Goal: Task Accomplishment & Management: Complete application form

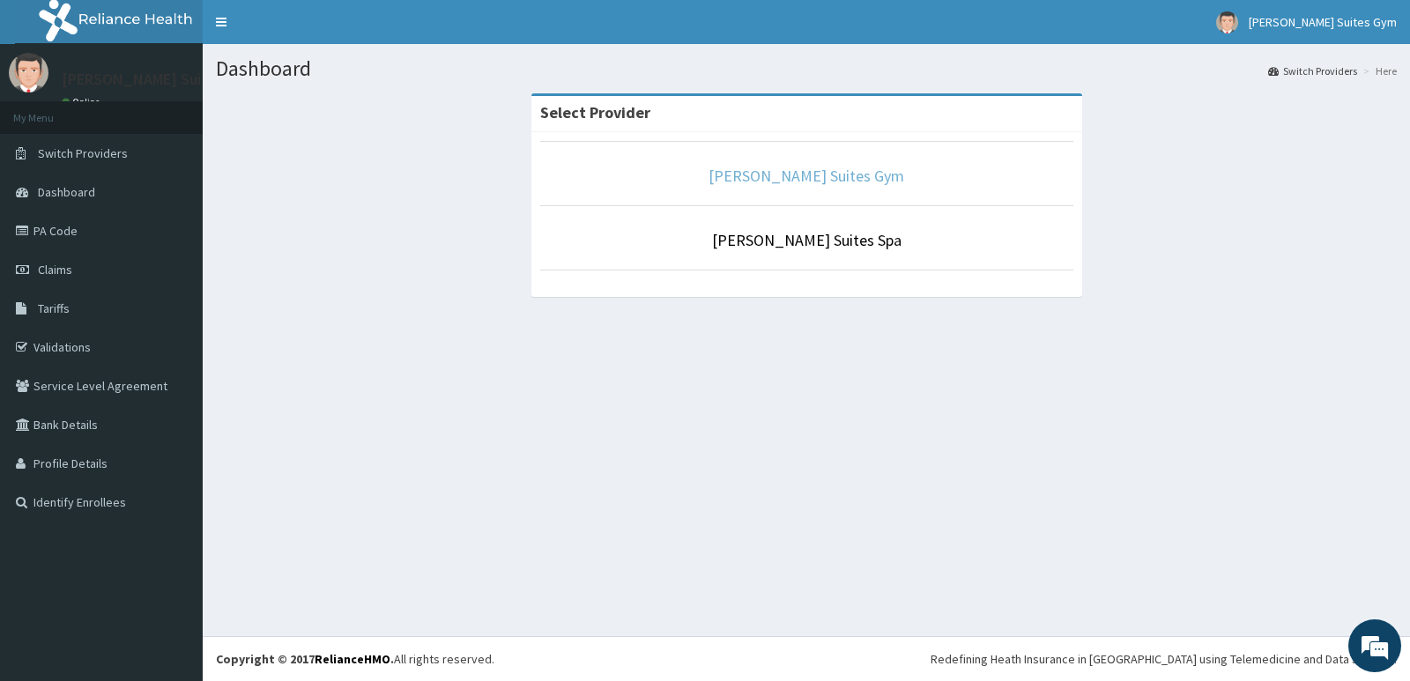
click at [803, 180] on link "[PERSON_NAME] Suites Gym" at bounding box center [806, 176] width 196 height 20
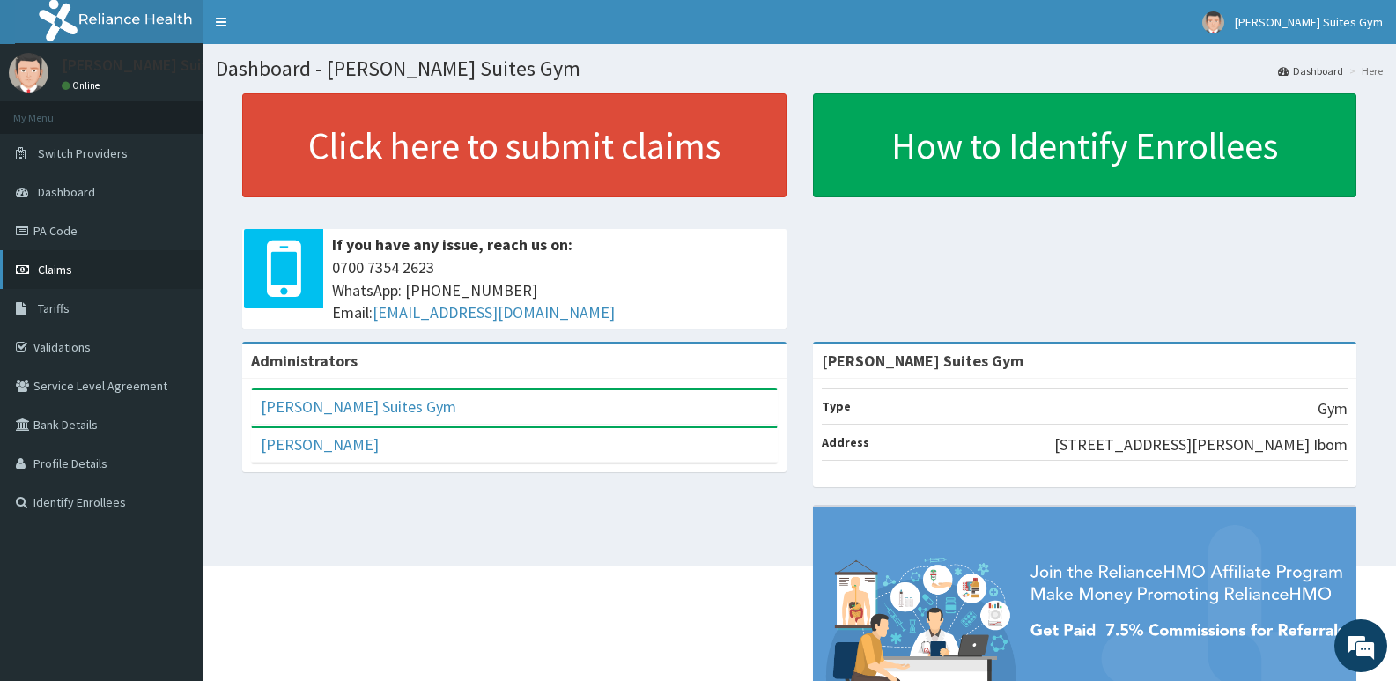
click at [74, 259] on link "Claims" at bounding box center [101, 269] width 203 height 39
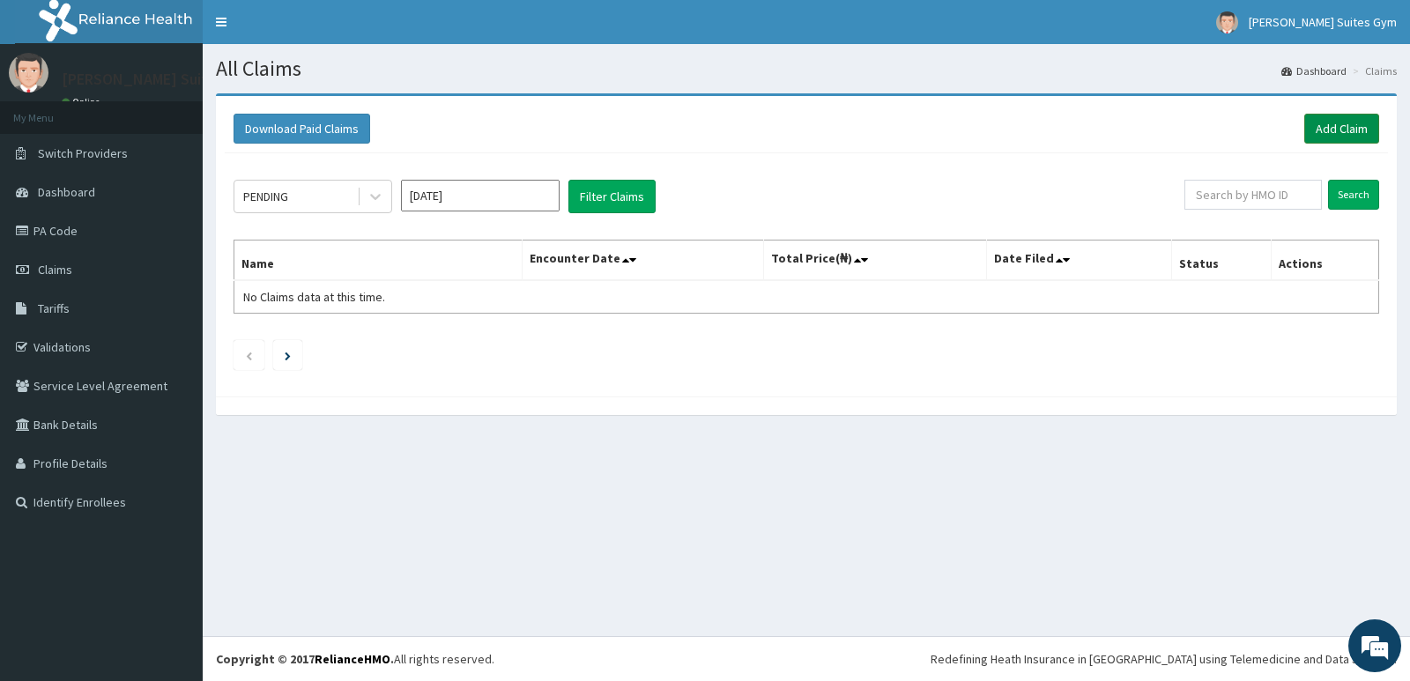
click at [1334, 127] on link "Add Claim" at bounding box center [1341, 129] width 75 height 30
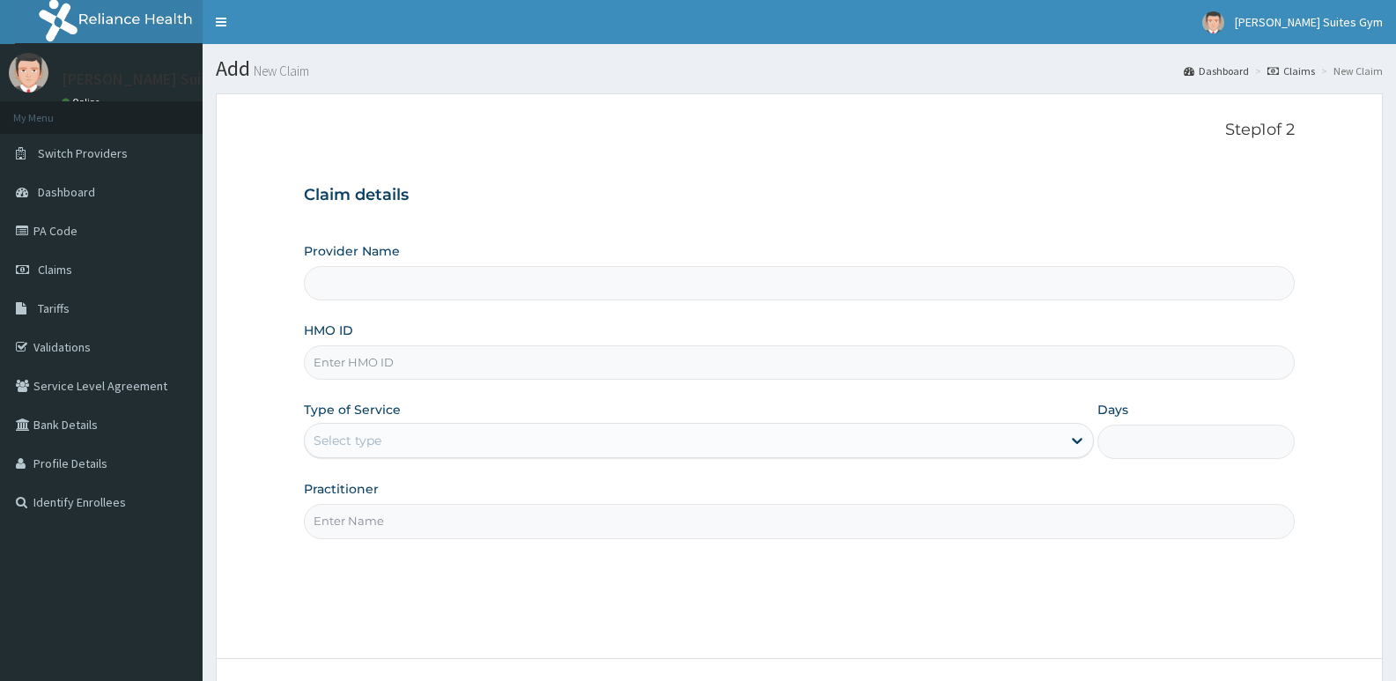
click at [559, 286] on input "Provider Name" at bounding box center [799, 283] width 991 height 34
type input "[PERSON_NAME] Suites Gym"
type input "1"
click at [533, 365] on input "HMO ID" at bounding box center [799, 362] width 991 height 34
type input "eks/10036/a"
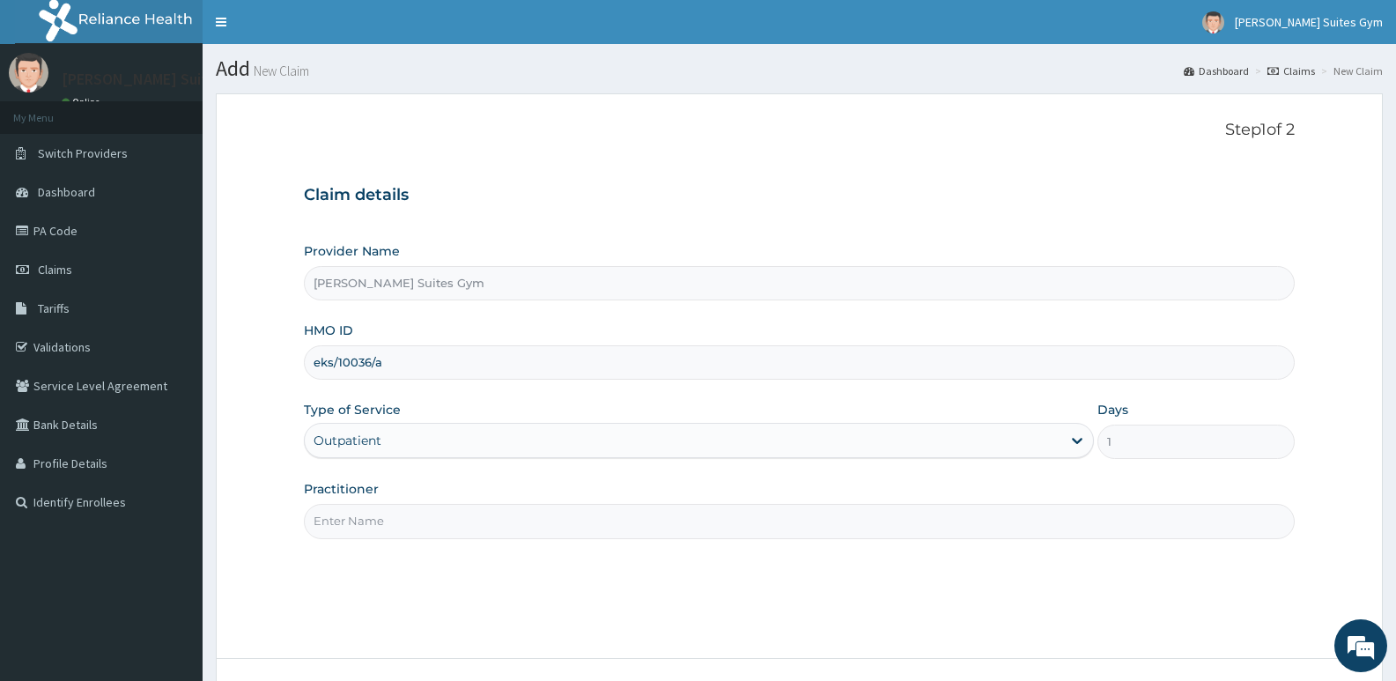
click at [396, 440] on div "Outpatient" at bounding box center [698, 440] width 789 height 35
click at [458, 365] on input "eks/10036/a" at bounding box center [799, 362] width 991 height 34
click at [443, 528] on input "Practitioner" at bounding box center [799, 521] width 991 height 34
type input "[PERSON_NAME]"
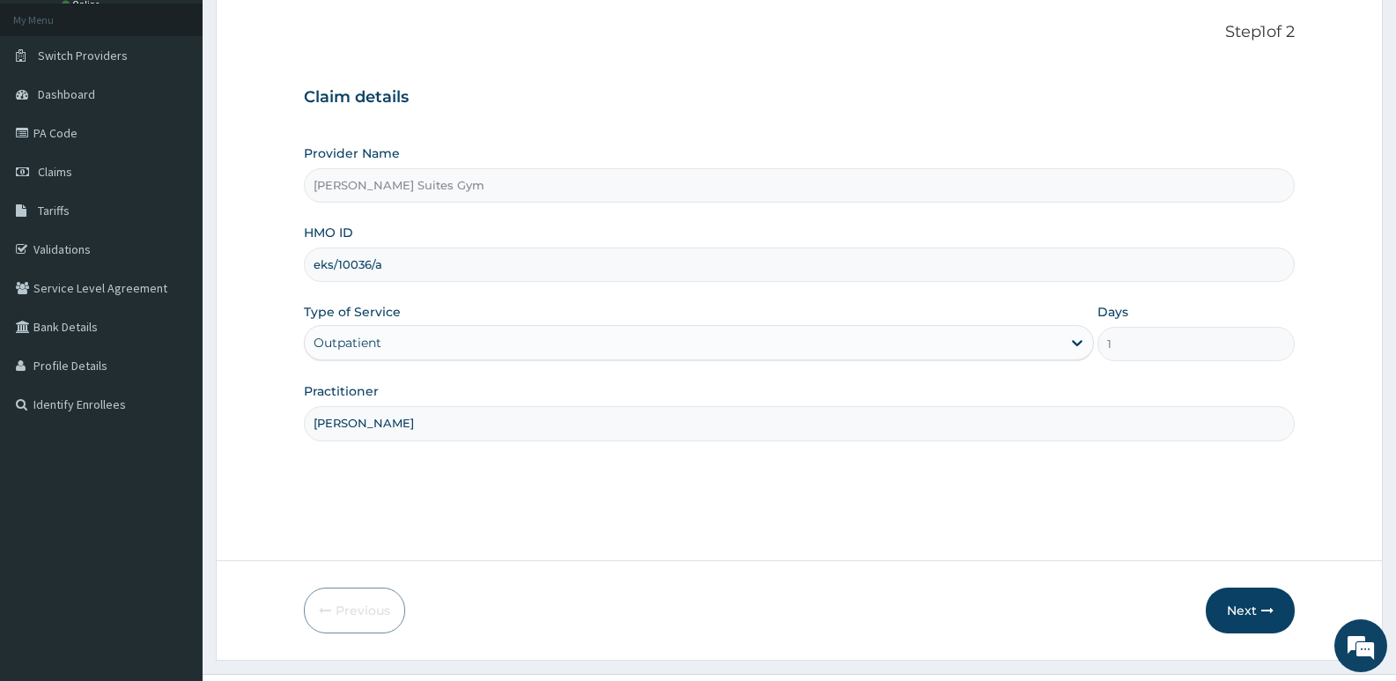
scroll to position [136, 0]
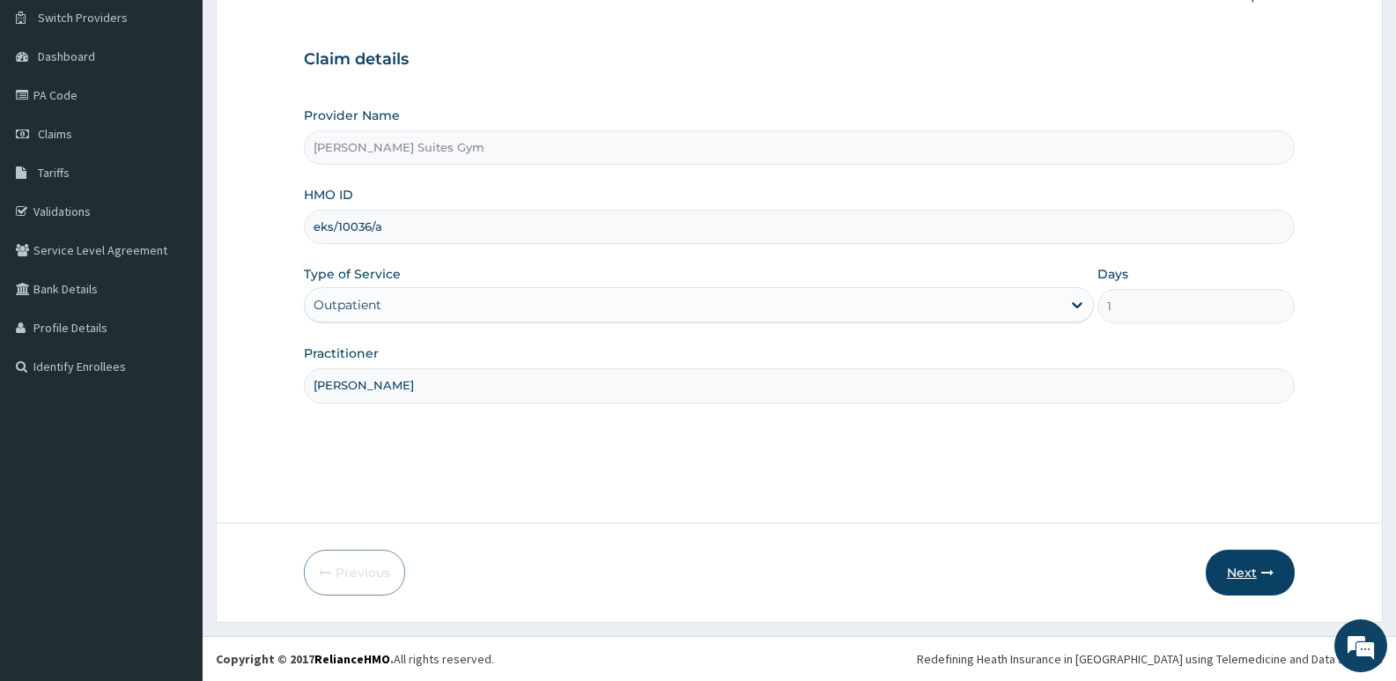
click at [1237, 577] on button "Next" at bounding box center [1250, 573] width 89 height 46
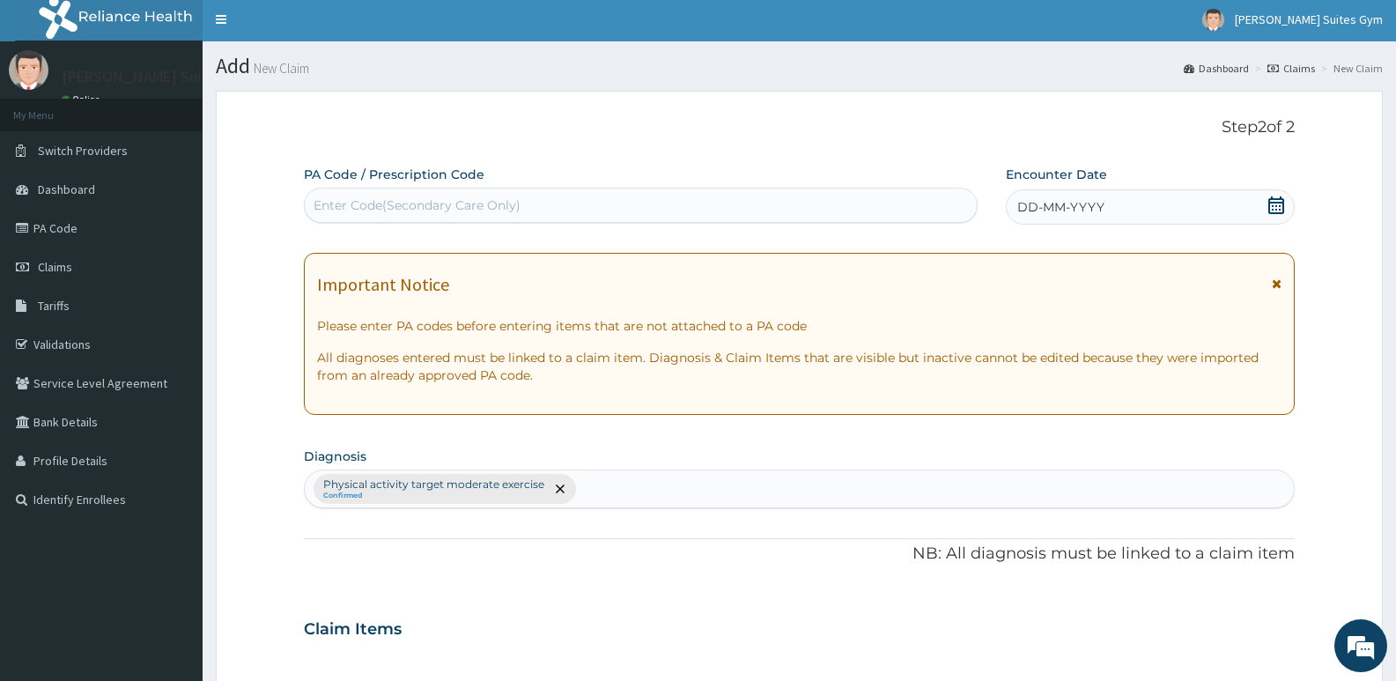
scroll to position [0, 0]
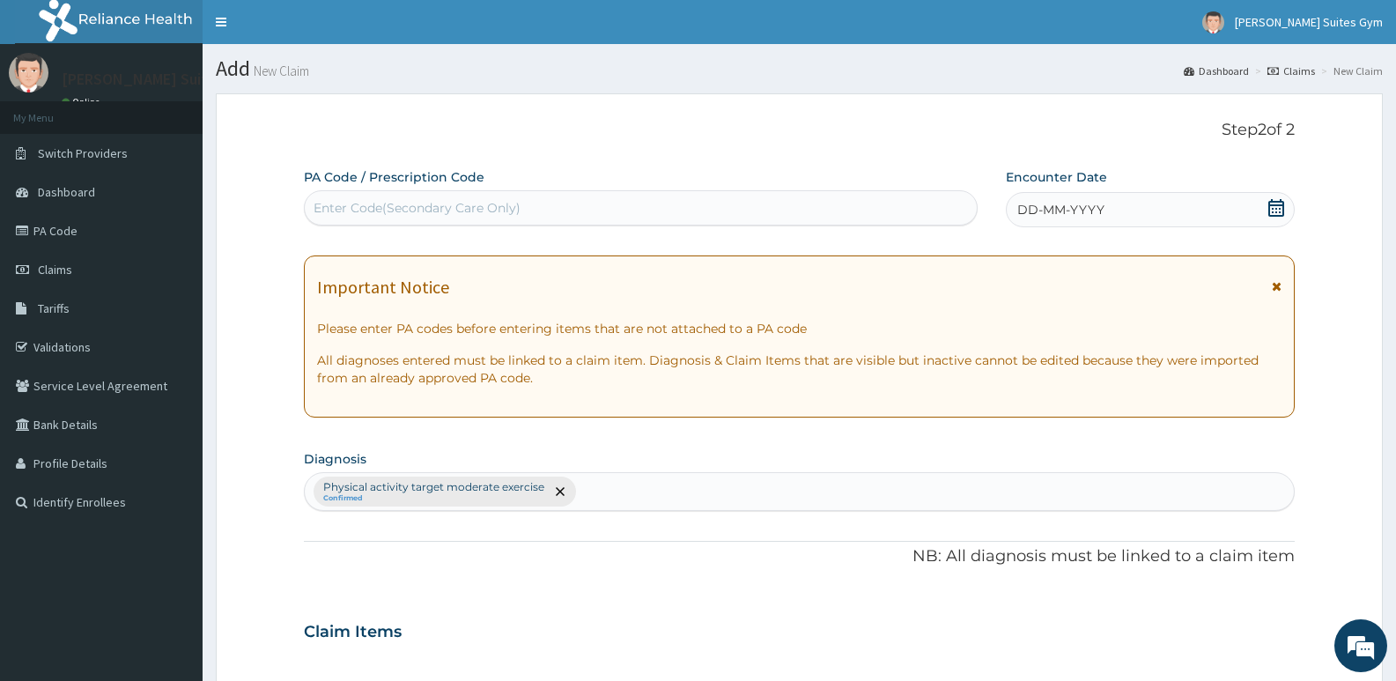
click at [627, 213] on div "Enter Code(Secondary Care Only)" at bounding box center [641, 208] width 672 height 28
type input "PA/244DFF"
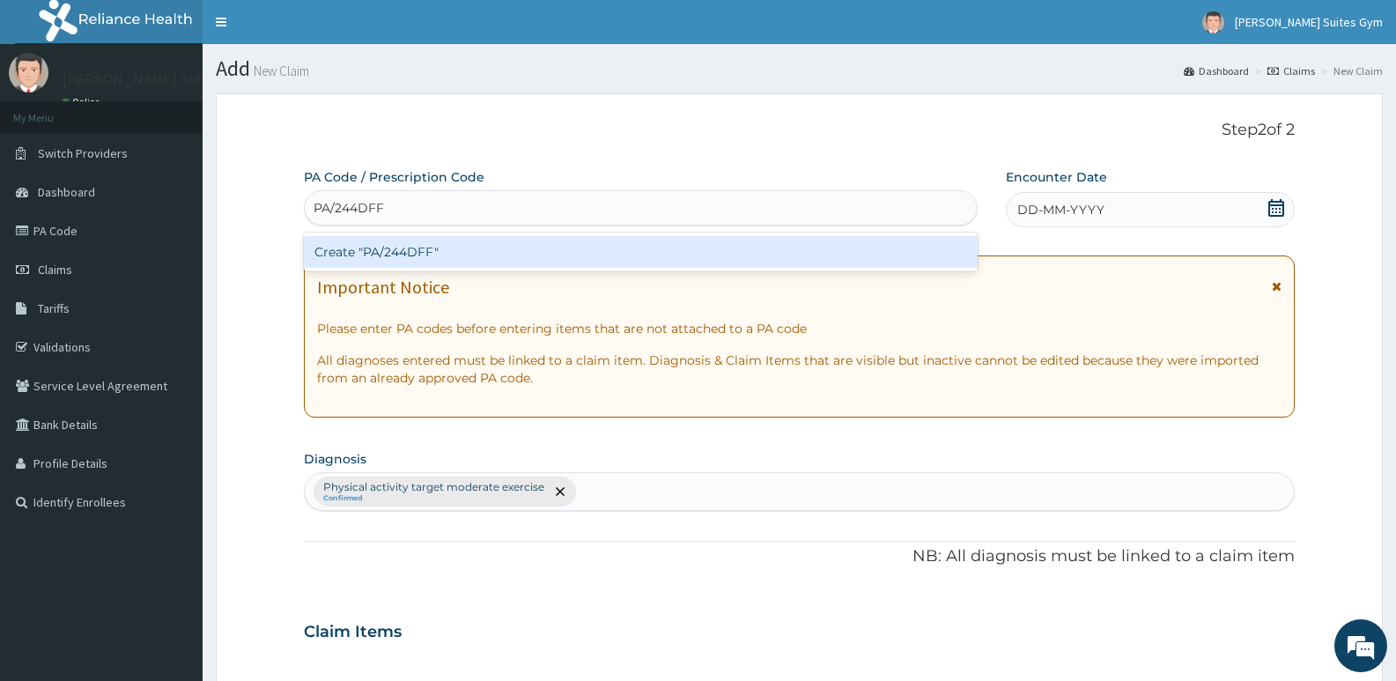
click at [651, 248] on div "Create "PA/244DFF"" at bounding box center [641, 252] width 674 height 32
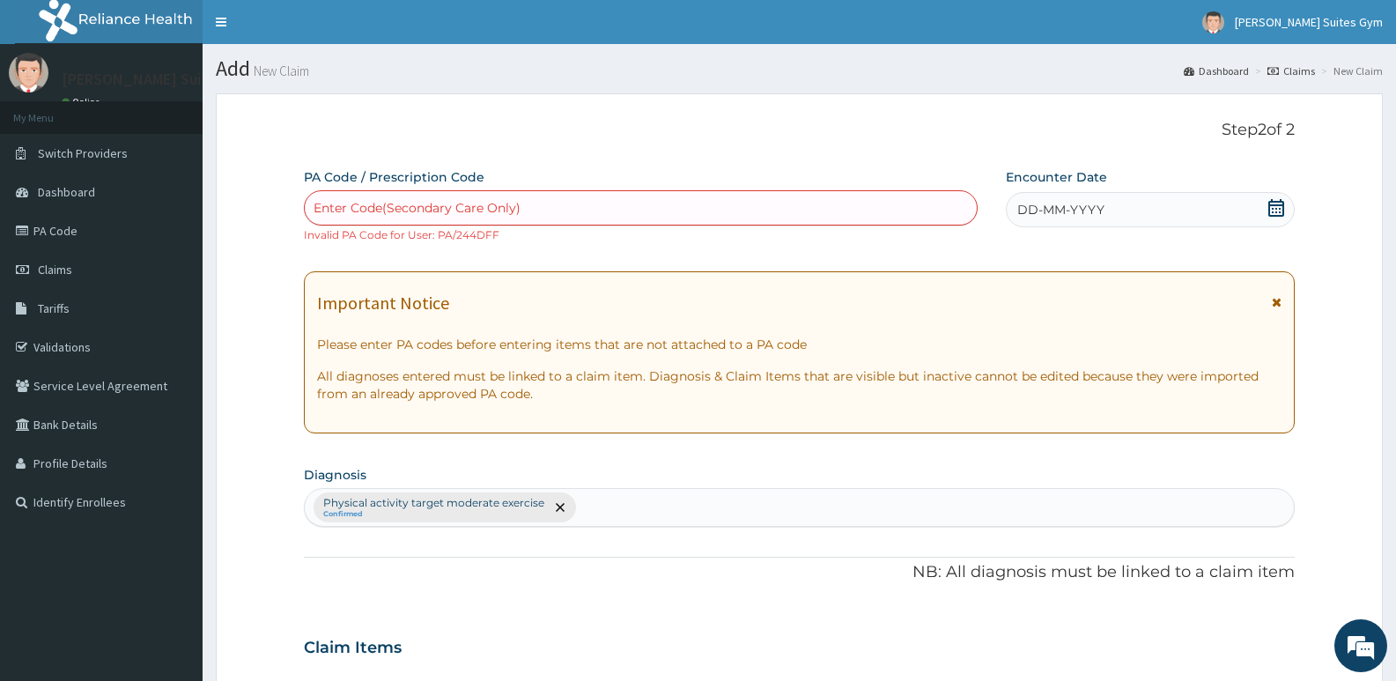
click at [1100, 214] on span "DD-MM-YYYY" at bounding box center [1061, 210] width 87 height 18
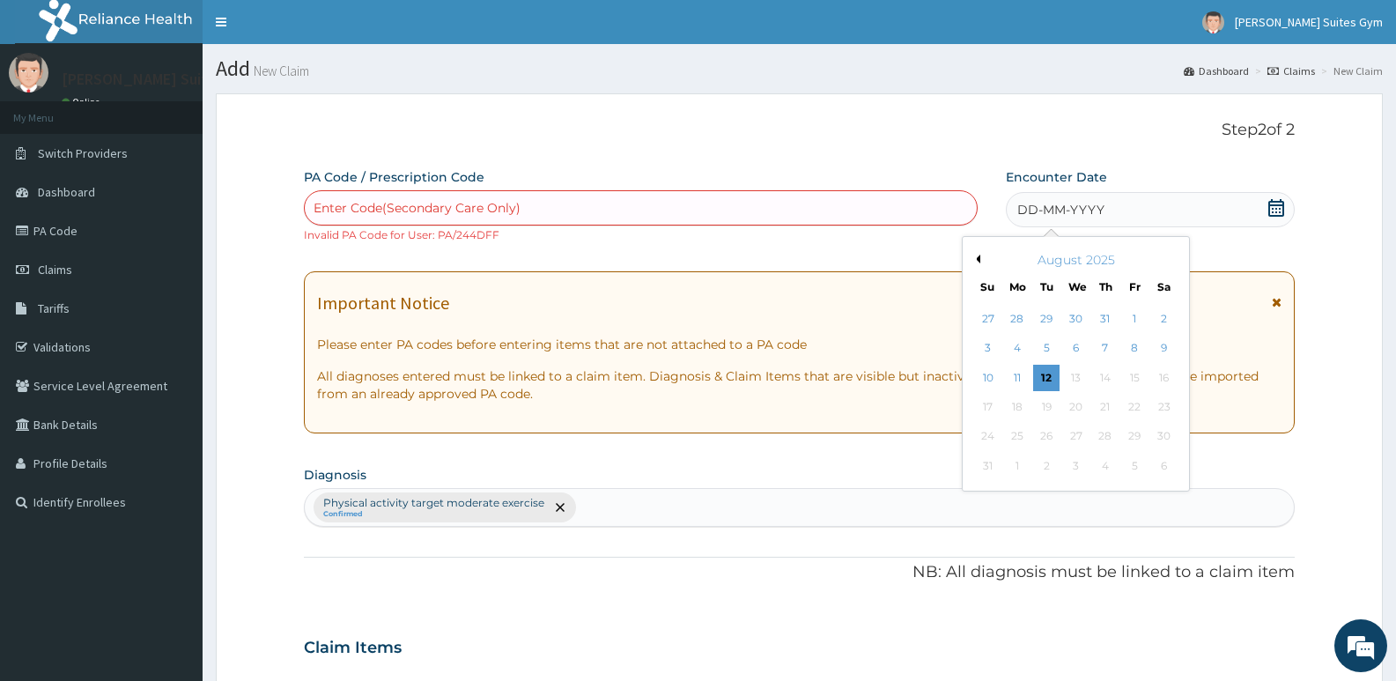
drag, startPoint x: 1052, startPoint y: 380, endPoint x: 979, endPoint y: 325, distance: 91.3
click at [1050, 381] on div "12" at bounding box center [1046, 378] width 26 height 26
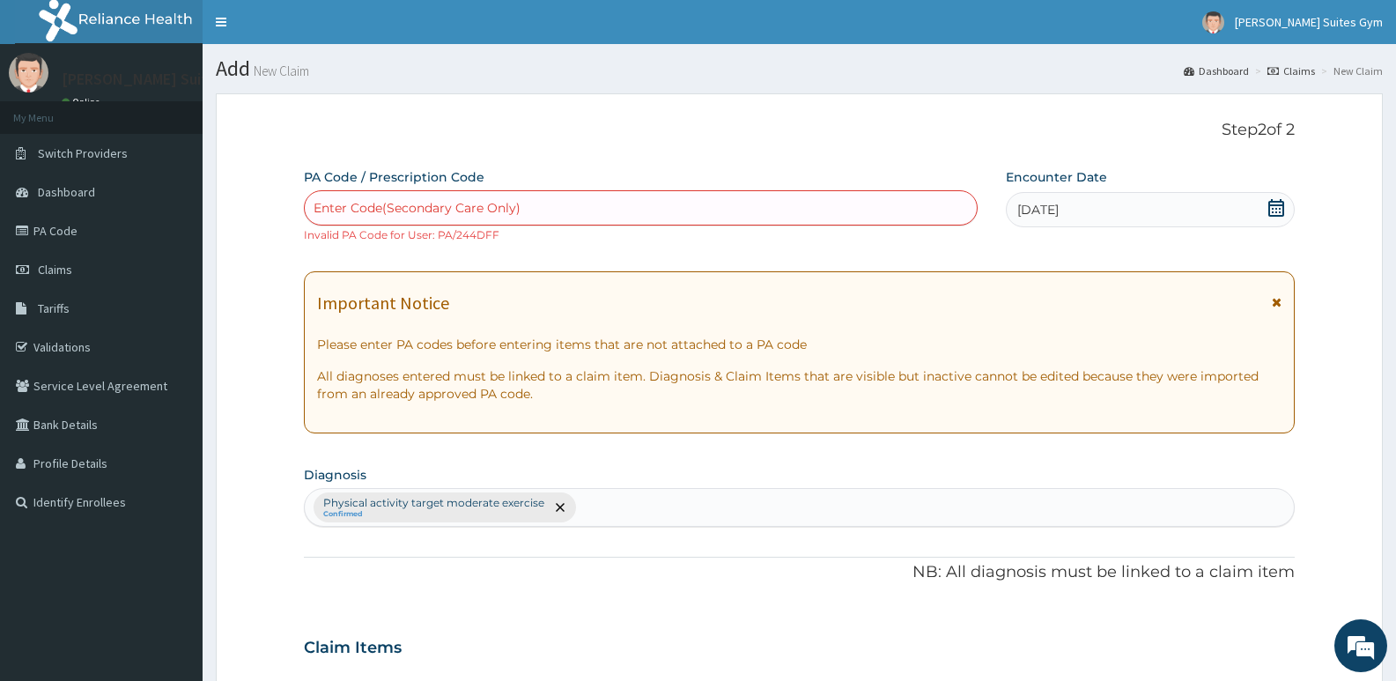
click at [699, 204] on div "Enter Code(Secondary Care Only)" at bounding box center [641, 208] width 672 height 28
type input "PA/244FF"
drag, startPoint x: 1068, startPoint y: 259, endPoint x: 1055, endPoint y: 260, distance: 12.4
click at [1068, 260] on div "PA Code / Prescription Code option Create "PA/244DFF", selected. Use Up and Dow…" at bounding box center [799, 634] width 991 height 933
click at [524, 206] on div "Enter Code(Secondary Care Only)" at bounding box center [641, 208] width 672 height 28
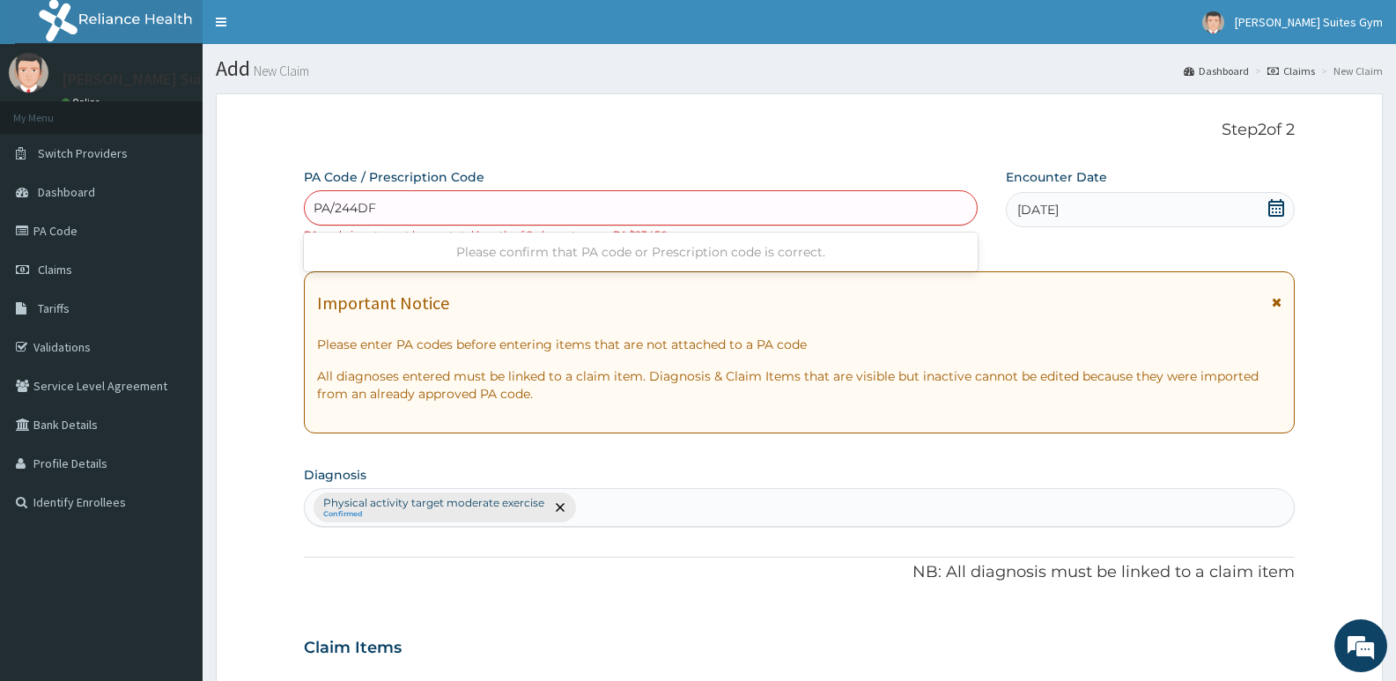
type input "PA/244DFF"
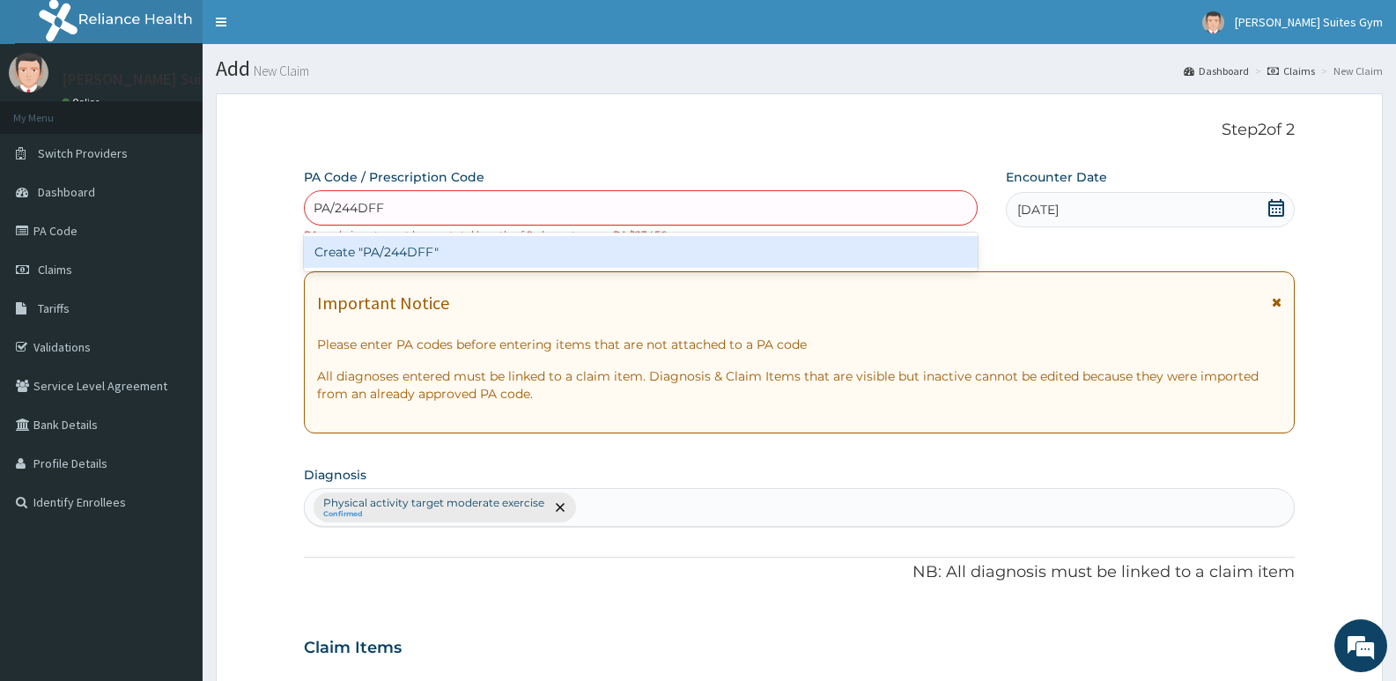
click at [407, 246] on div "Create "PA/244DFF"" at bounding box center [641, 252] width 674 height 32
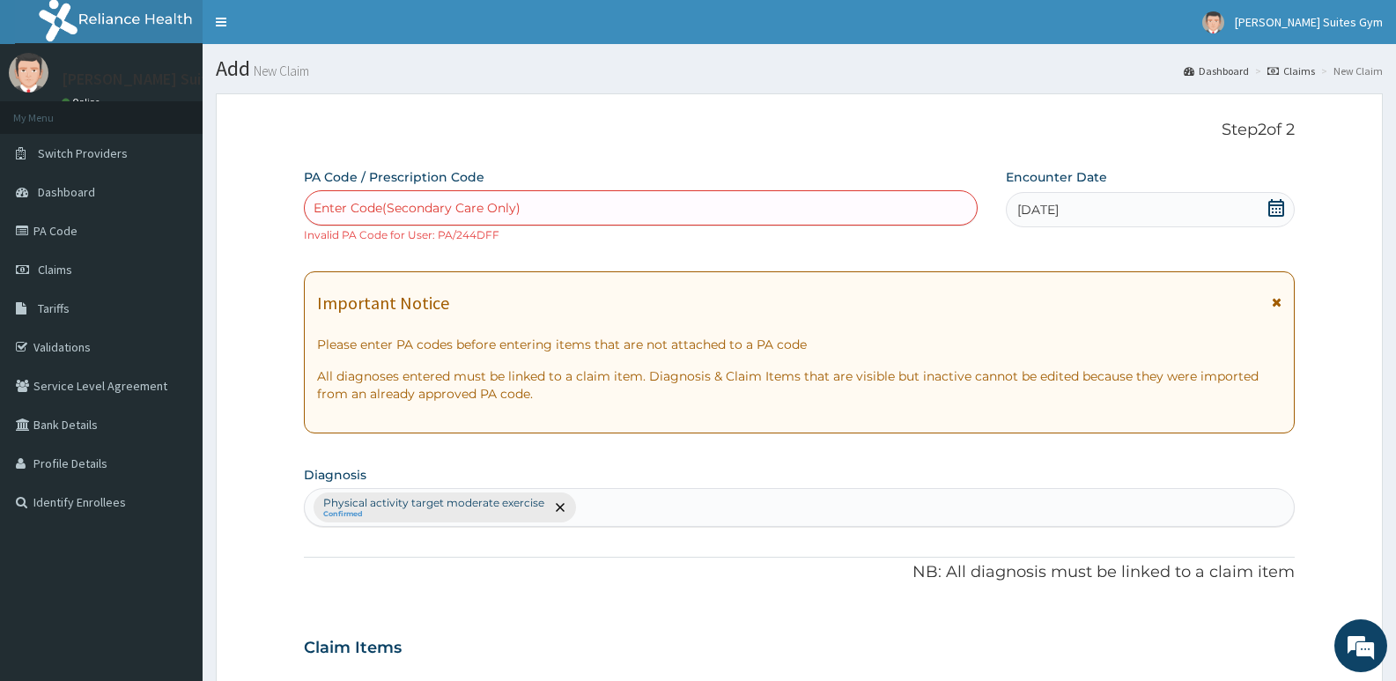
click at [441, 208] on div "Enter Code(Secondary Care Only)" at bounding box center [417, 208] width 207 height 18
click at [330, 206] on input "PA244DFF" at bounding box center [348, 208] width 68 height 18
type input "PA/244DFF"
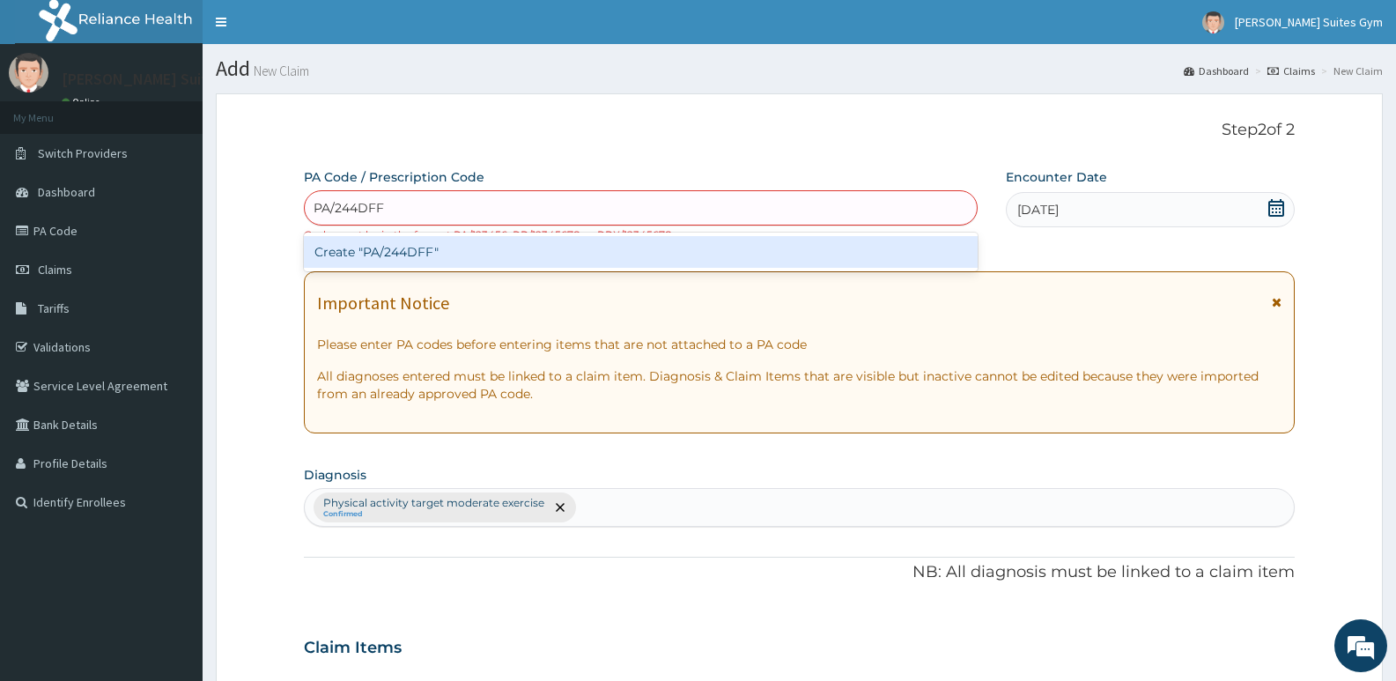
click at [450, 260] on div "Create "PA/244DFF"" at bounding box center [641, 252] width 674 height 32
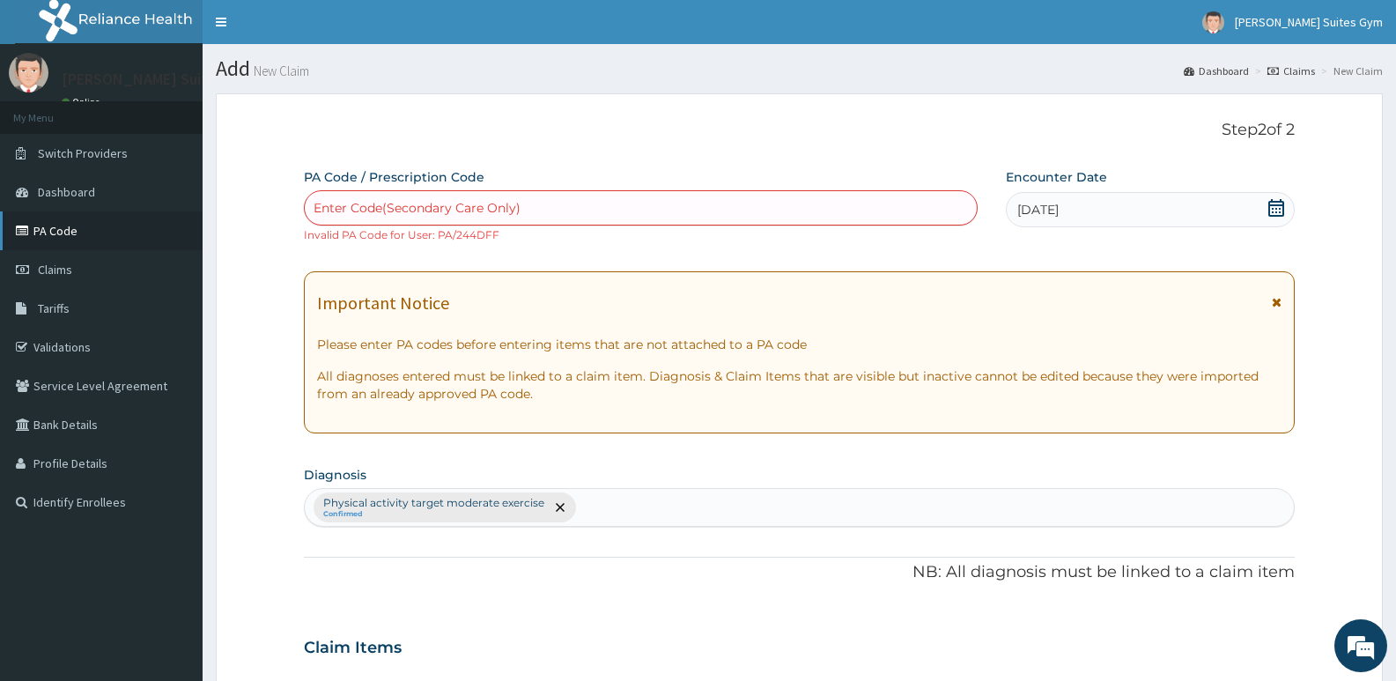
click at [97, 241] on link "PA Code" at bounding box center [101, 230] width 203 height 39
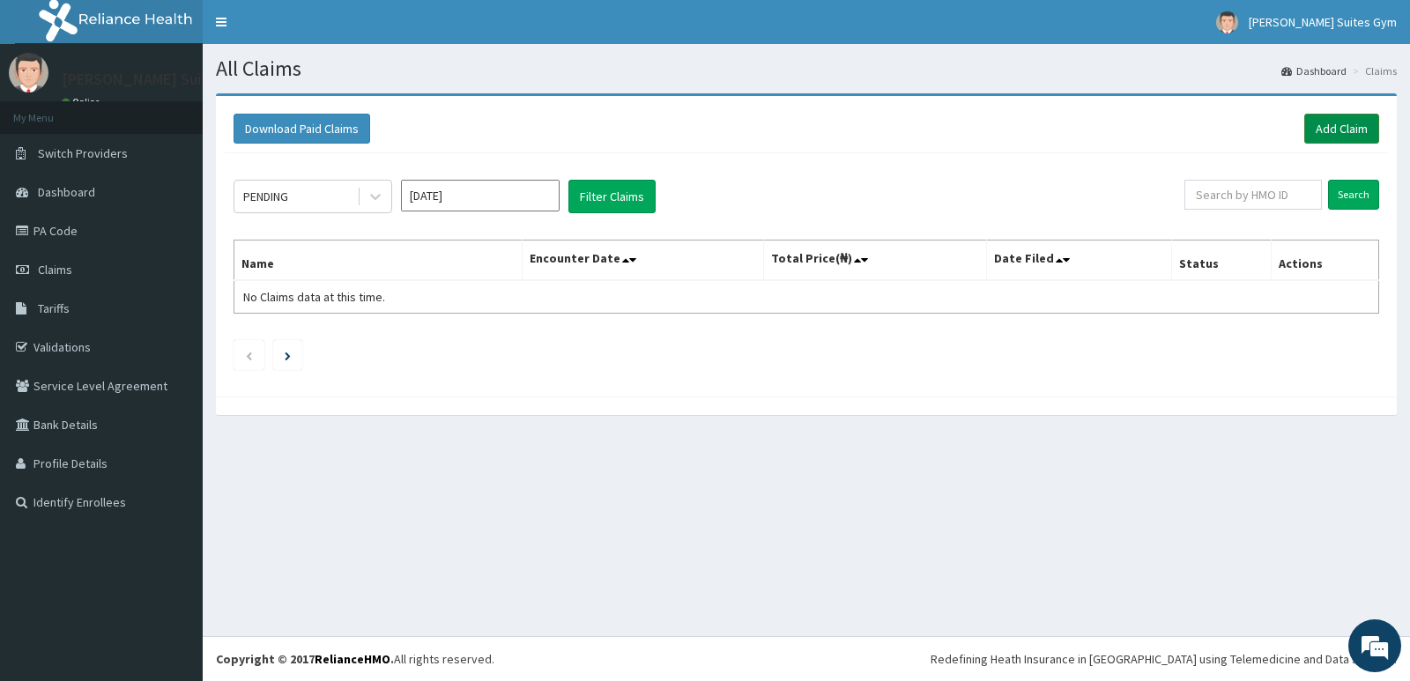
click at [1354, 129] on link "Add Claim" at bounding box center [1341, 129] width 75 height 30
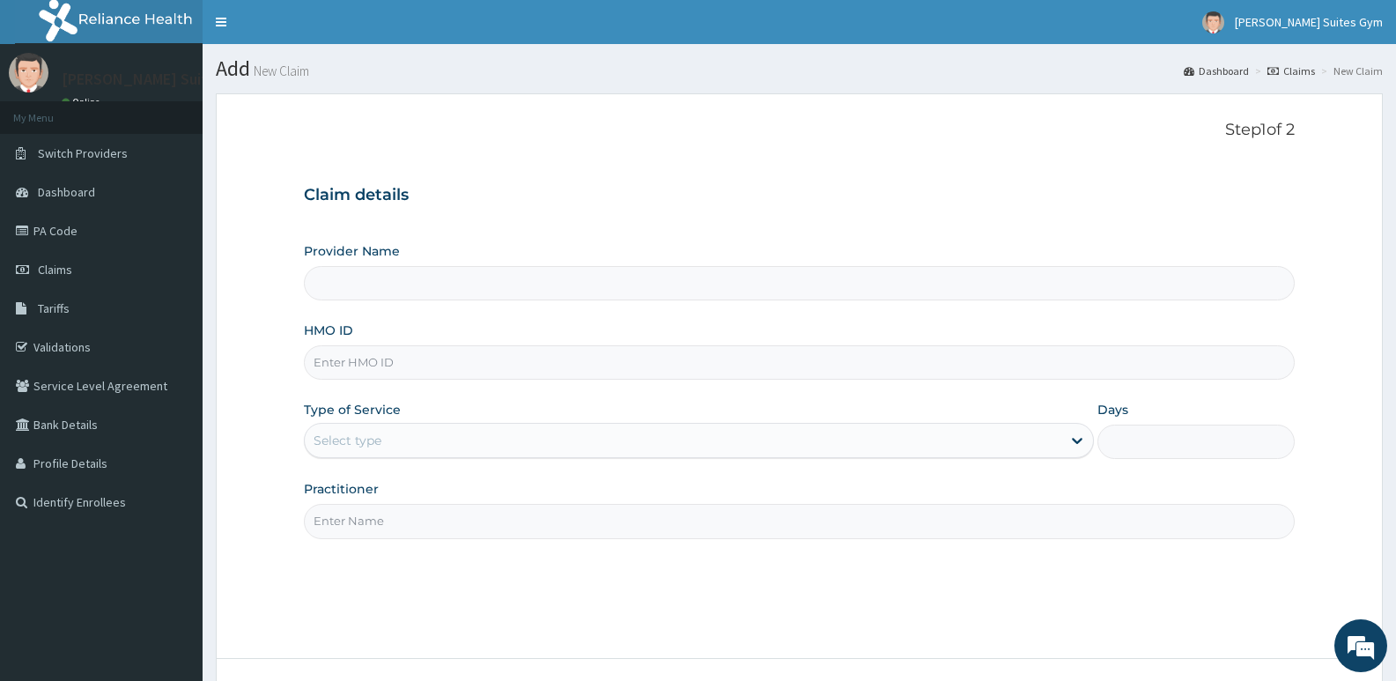
click at [491, 368] on input "HMO ID" at bounding box center [799, 362] width 991 height 34
type input "[PERSON_NAME] Suites Gym"
type input "1"
type input "EKS/10036/B"
click at [623, 515] on input "Practitioner" at bounding box center [799, 521] width 991 height 34
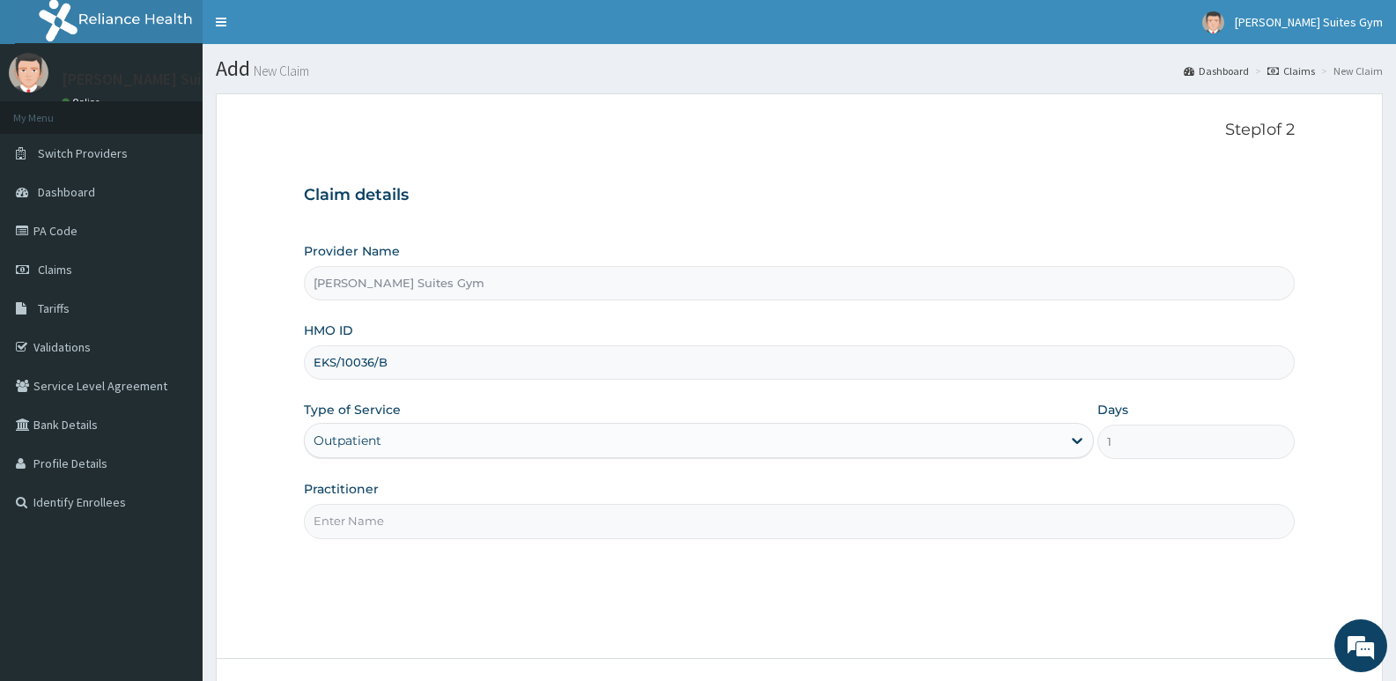
type input "Patrick"
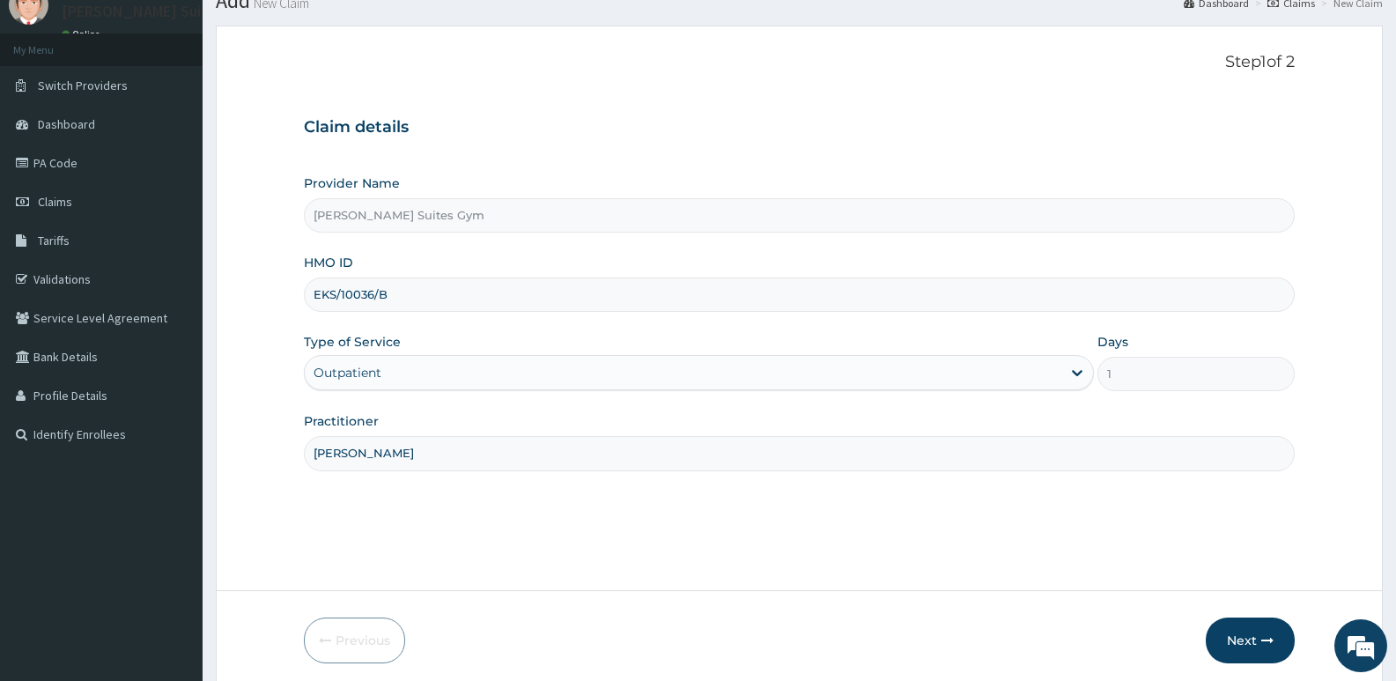
scroll to position [136, 0]
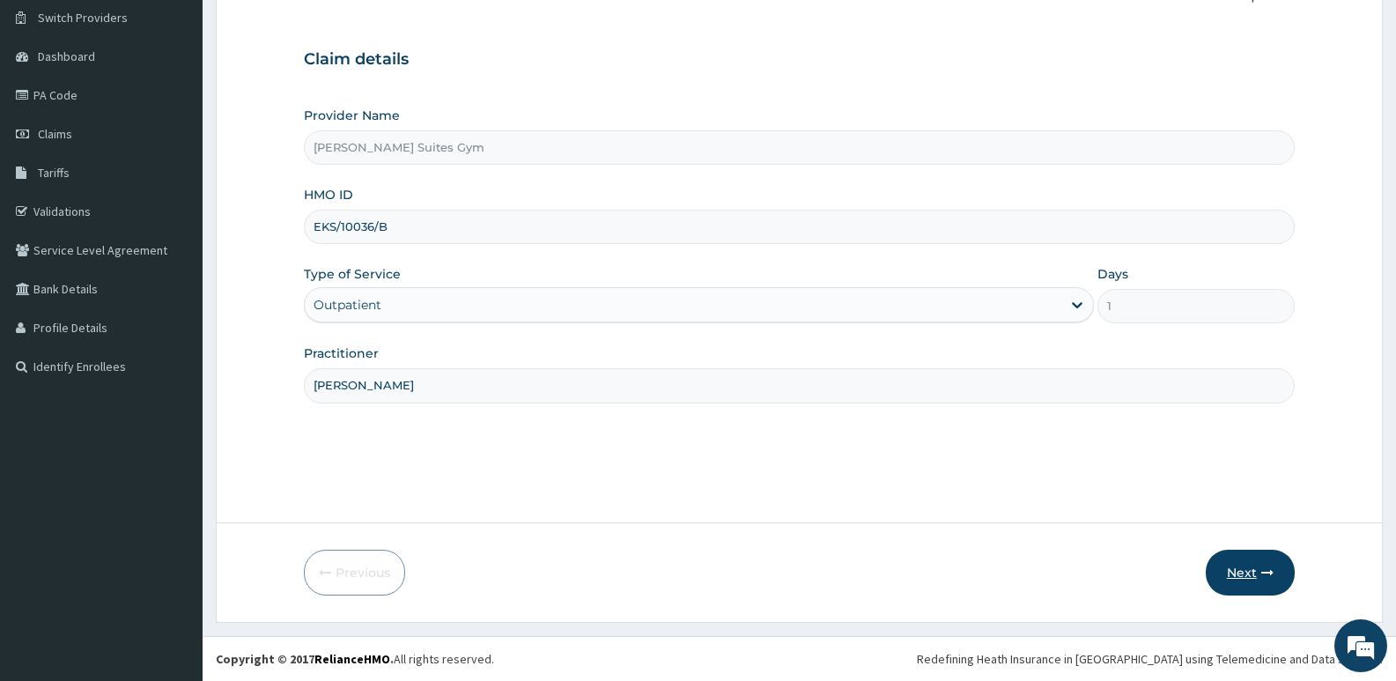
click at [1231, 566] on button "Next" at bounding box center [1250, 573] width 89 height 46
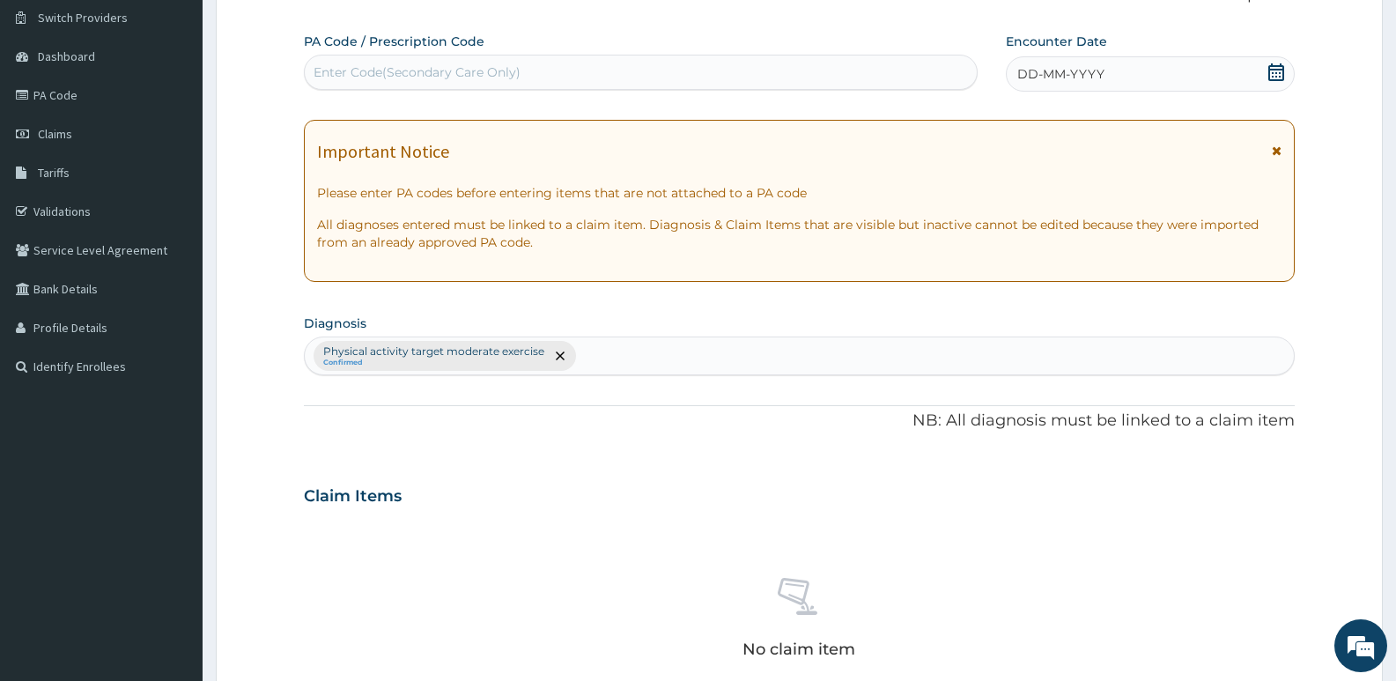
click at [1100, 83] on span "DD-MM-YYYY" at bounding box center [1061, 74] width 87 height 18
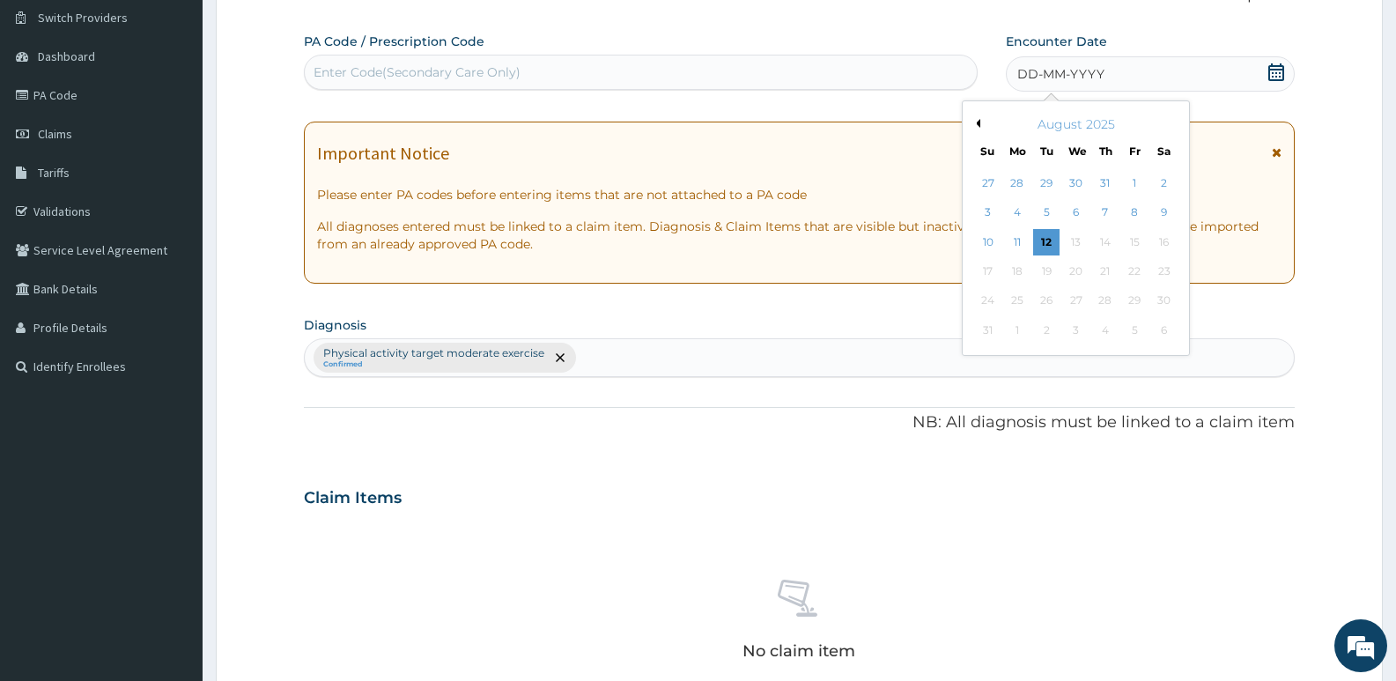
click at [1105, 72] on div "DD-MM-YYYY" at bounding box center [1150, 73] width 289 height 35
drag, startPoint x: 1055, startPoint y: 241, endPoint x: 1044, endPoint y: 241, distance: 11.5
click at [1052, 241] on div "12" at bounding box center [1046, 242] width 26 height 26
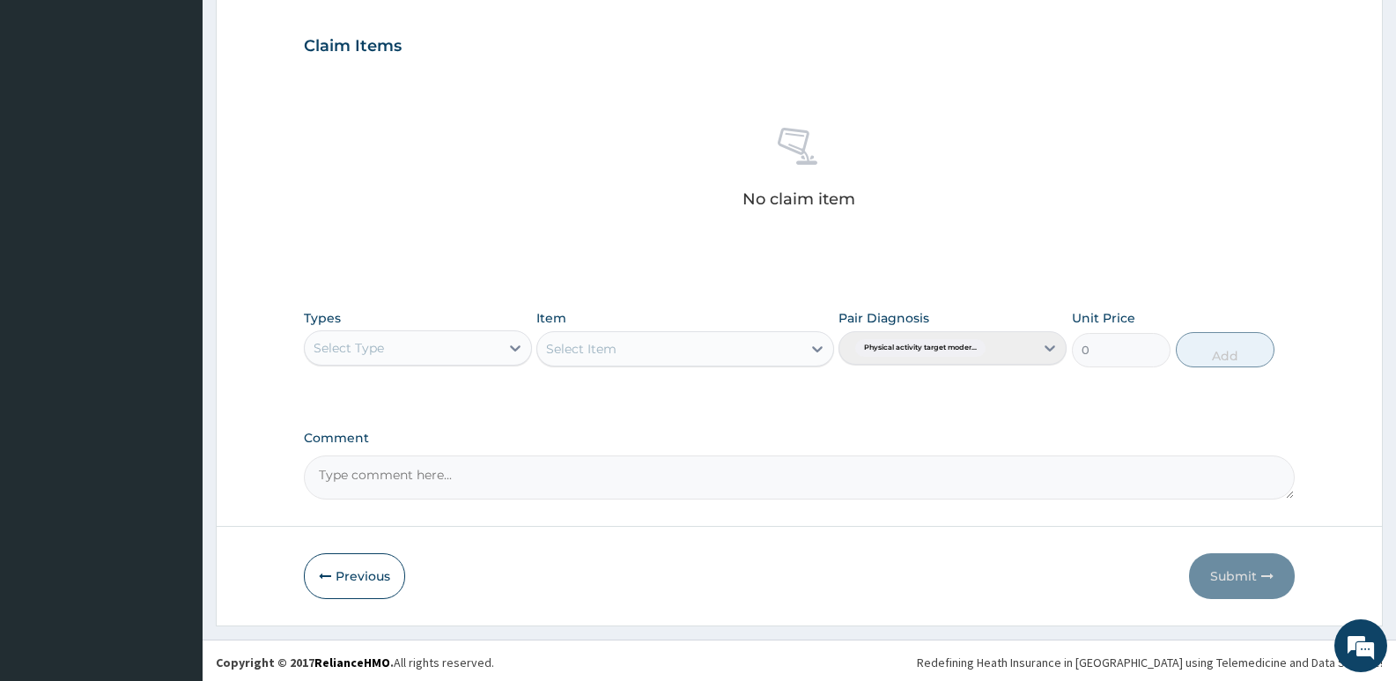
scroll to position [589, 0]
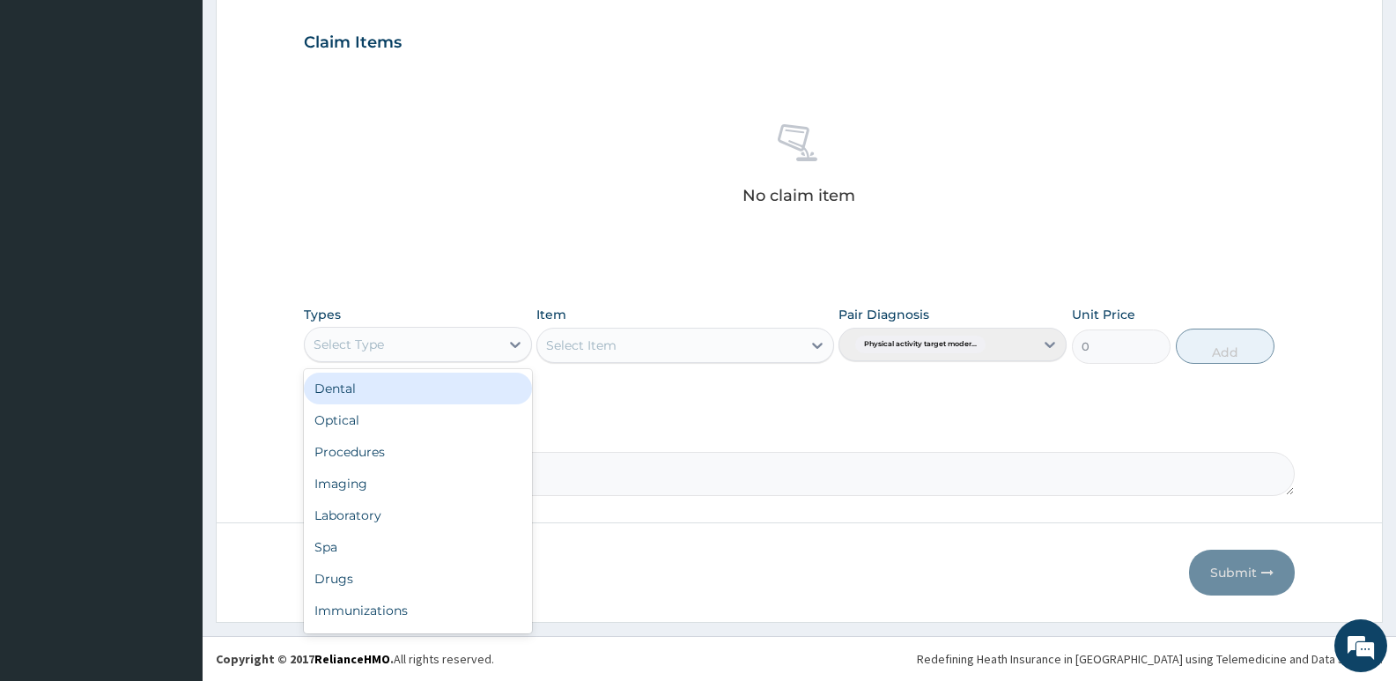
click at [464, 344] on div "Select Type" at bounding box center [402, 344] width 195 height 28
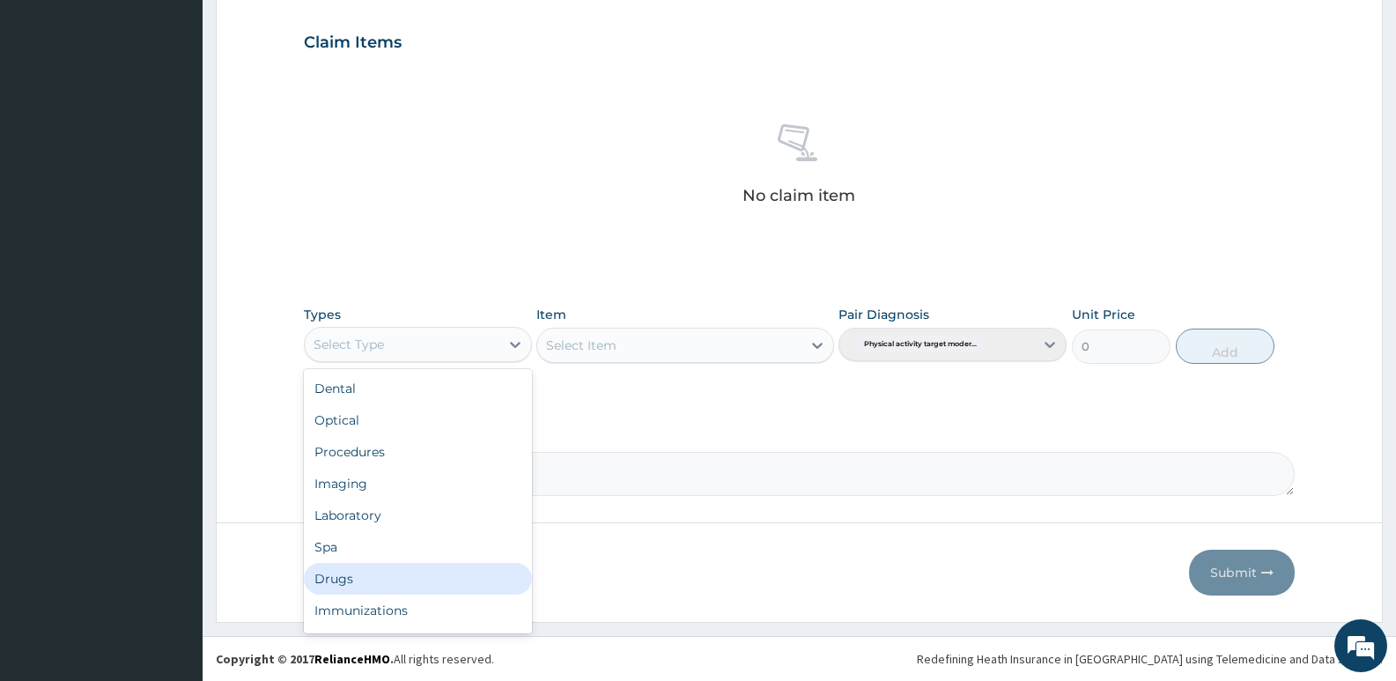
scroll to position [60, 0]
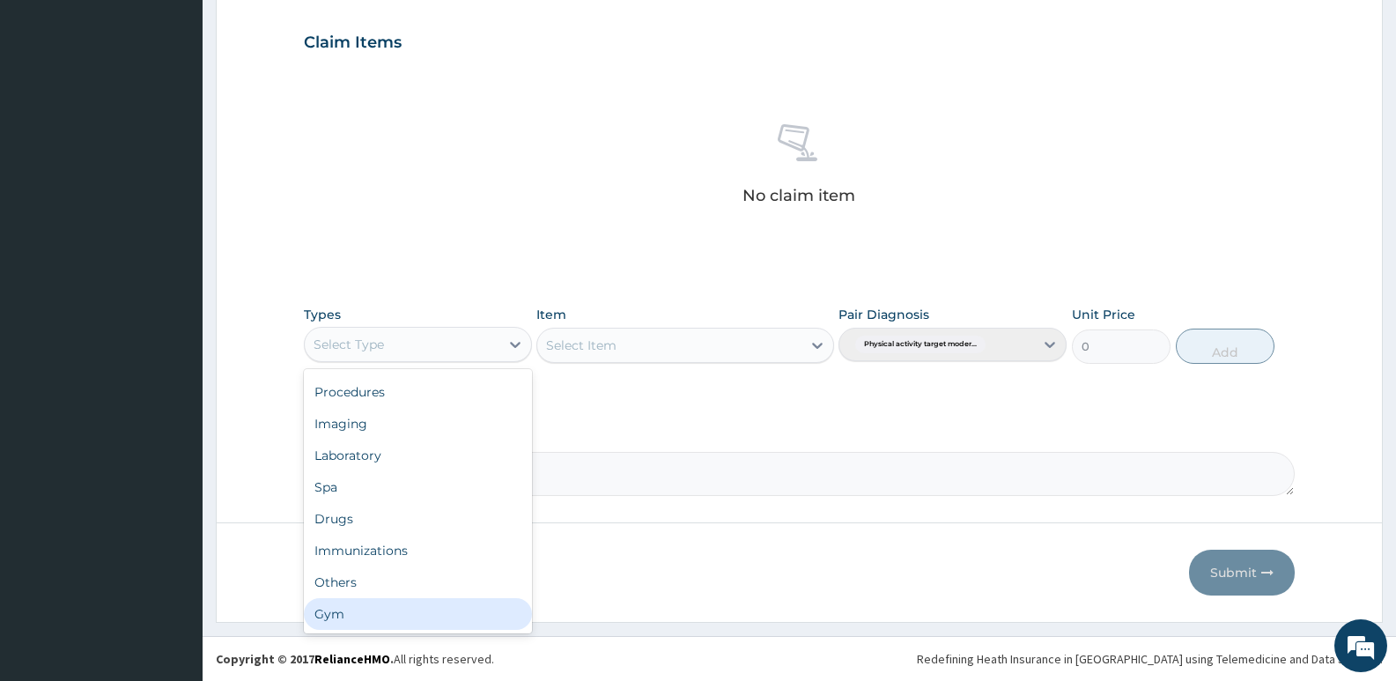
click at [357, 611] on div "Gym" at bounding box center [418, 614] width 228 height 32
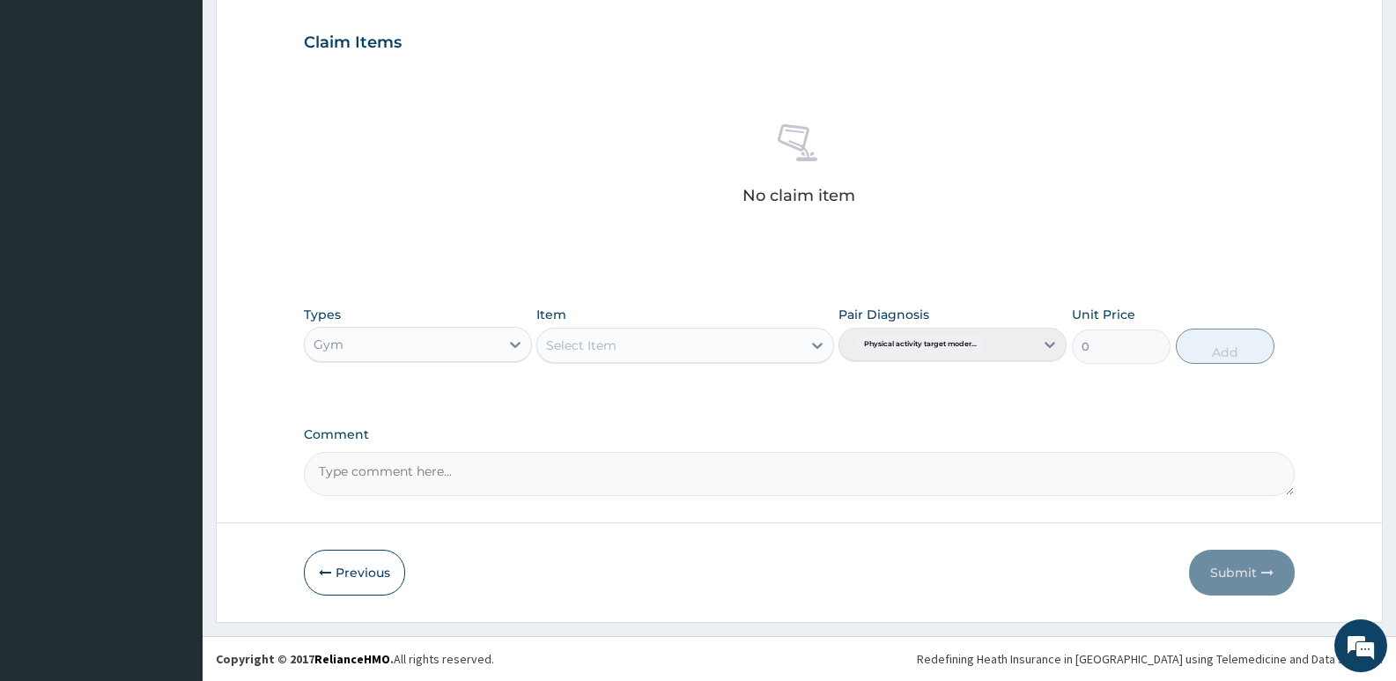
click at [759, 344] on div "Select Item" at bounding box center [668, 345] width 263 height 28
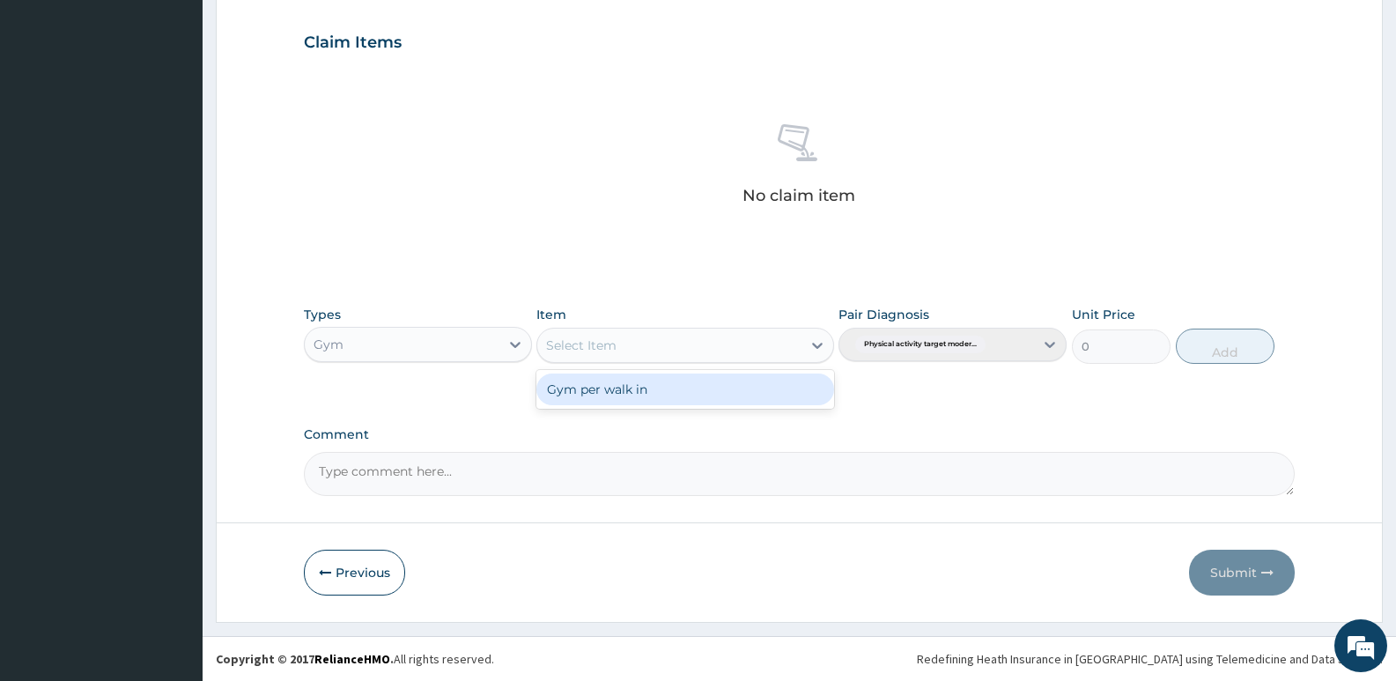
click at [740, 390] on div "Gym per walk in" at bounding box center [685, 390] width 297 height 32
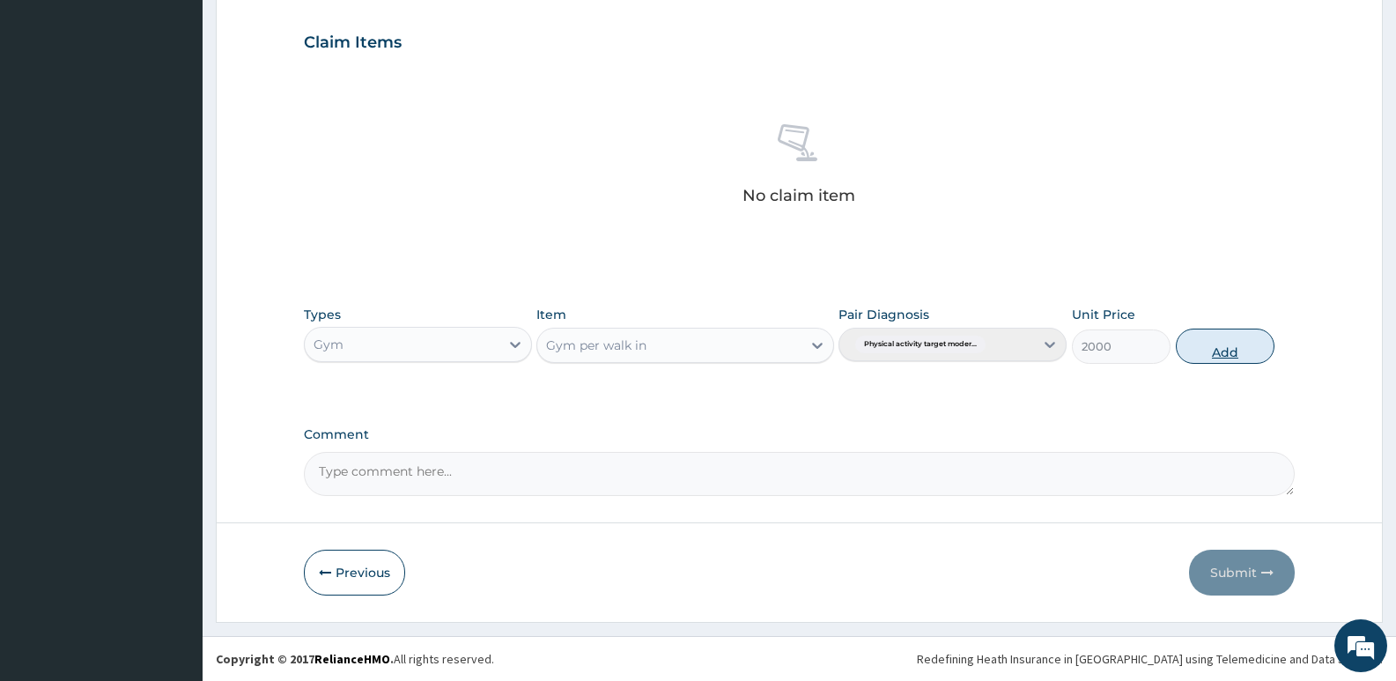
click at [1216, 352] on button "Add" at bounding box center [1225, 346] width 99 height 35
type input "0"
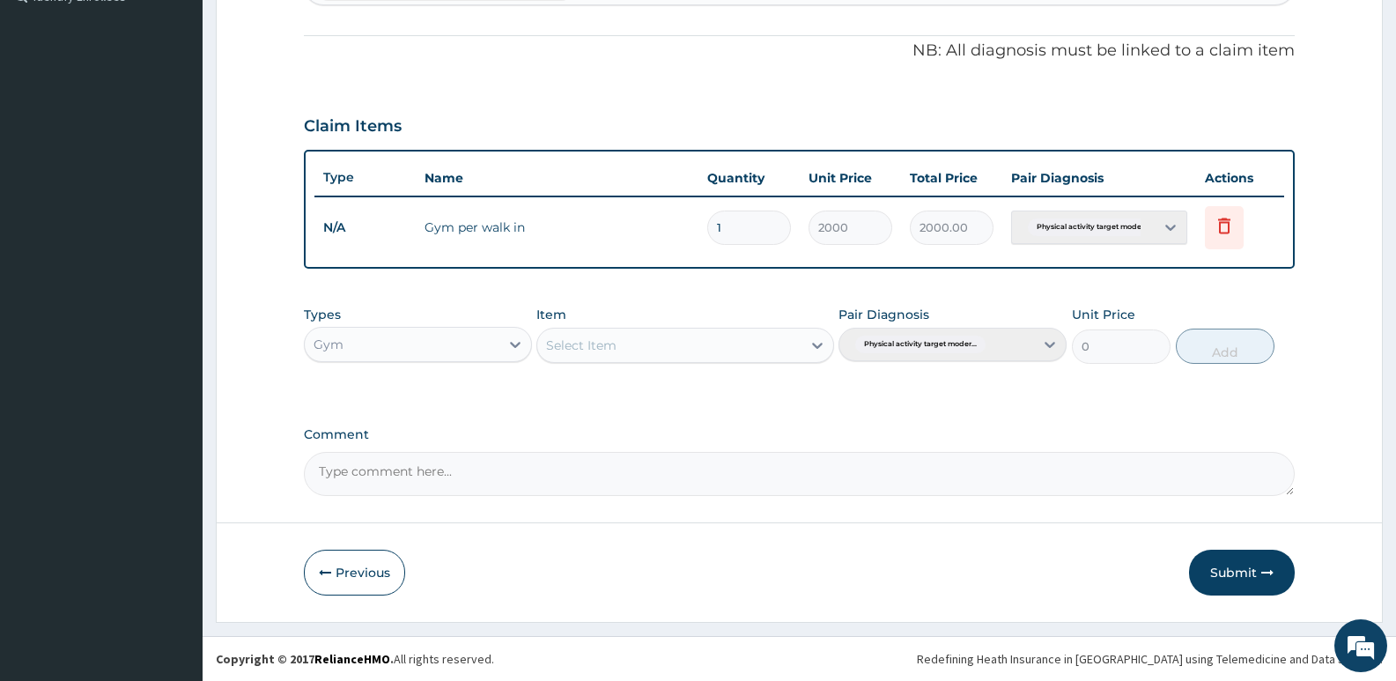
scroll to position [506, 0]
click at [1236, 573] on button "Submit" at bounding box center [1242, 573] width 106 height 46
